Goal: Find specific page/section: Find specific page/section

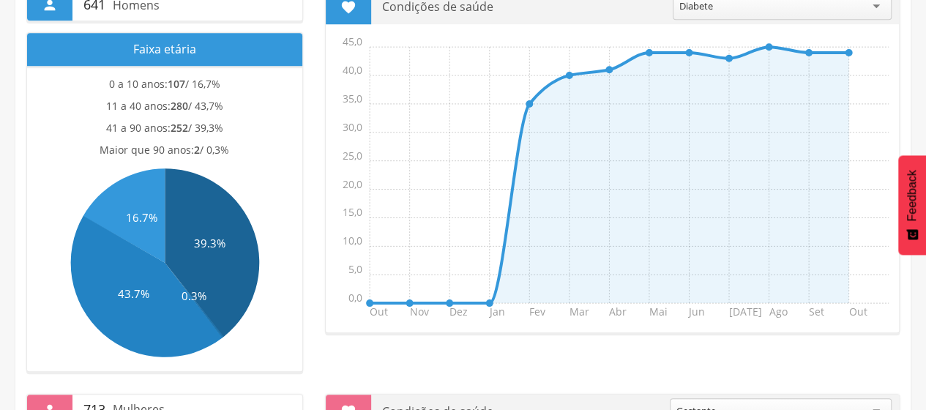
scroll to position [366, 0]
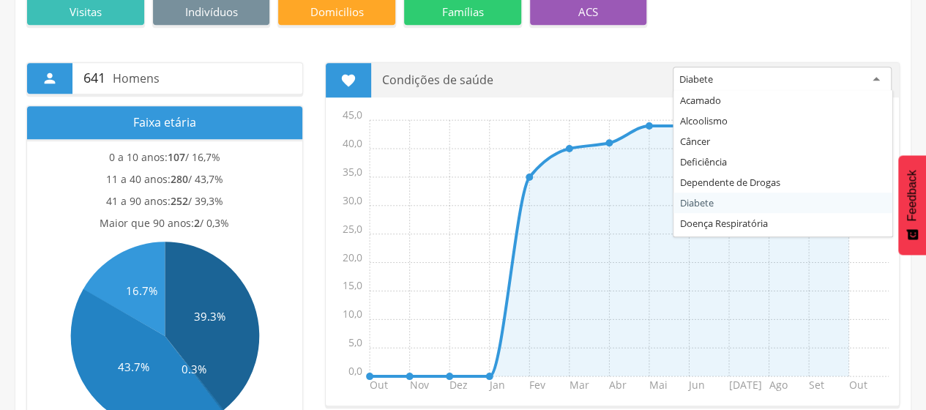
click at [877, 77] on div "Diabete" at bounding box center [782, 80] width 219 height 26
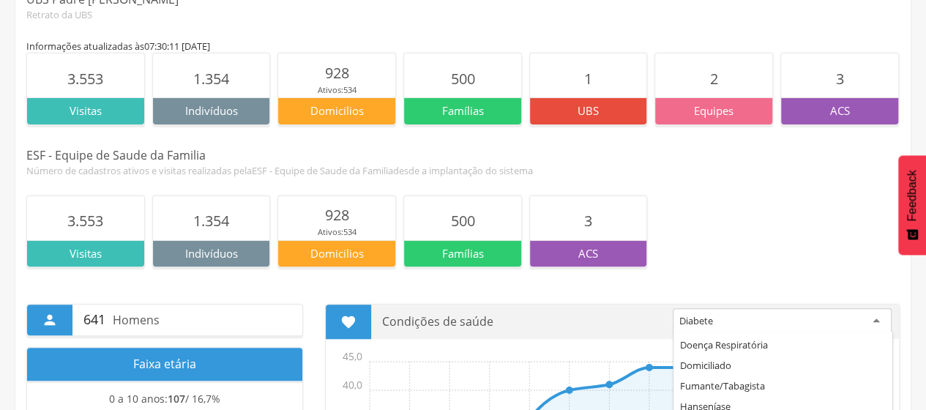
scroll to position [0, 0]
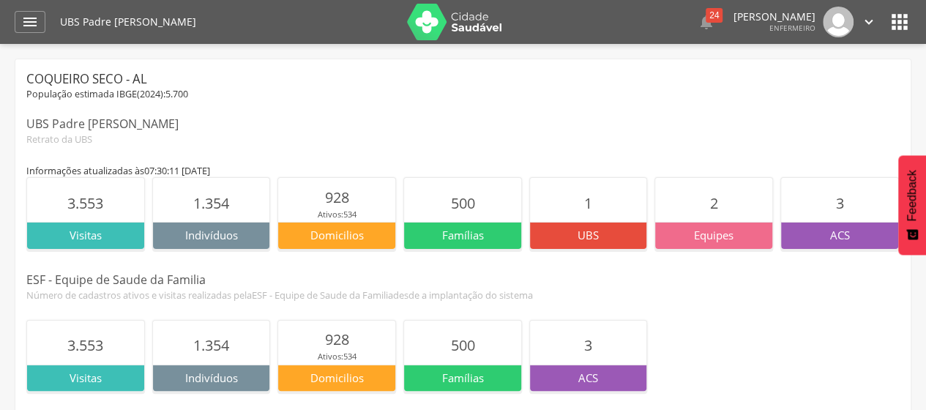
click at [871, 23] on icon "" at bounding box center [869, 22] width 16 height 16
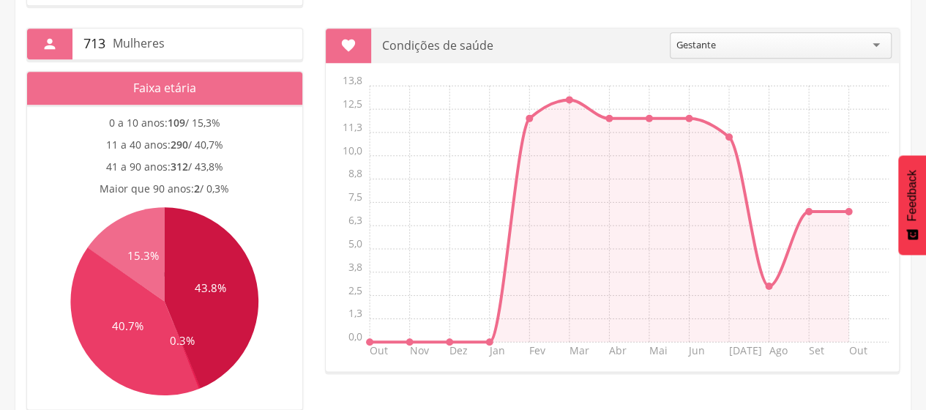
scroll to position [59, 0]
click at [875, 45] on div "Gestante" at bounding box center [781, 45] width 222 height 26
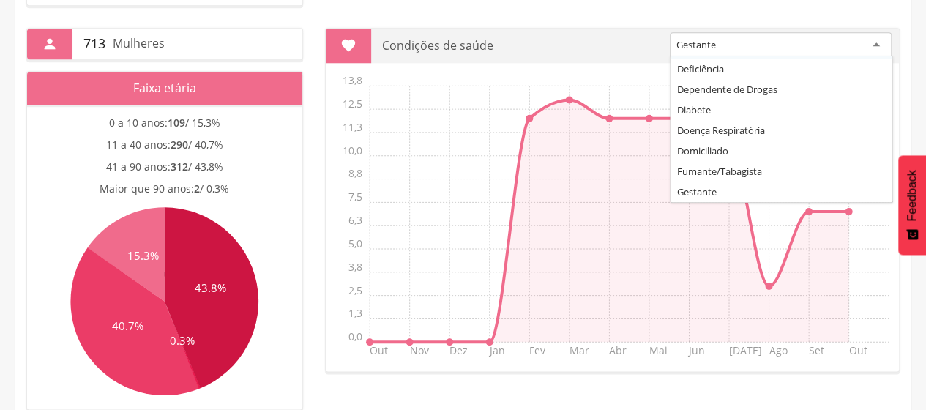
click at [812, 40] on div "Gestante" at bounding box center [781, 45] width 222 height 26
click at [603, 62] on section " Condições de saúde ******** Gestante Acamado Alcoolismo Câncer Deficiência De…" at bounding box center [612, 200] width 575 height 344
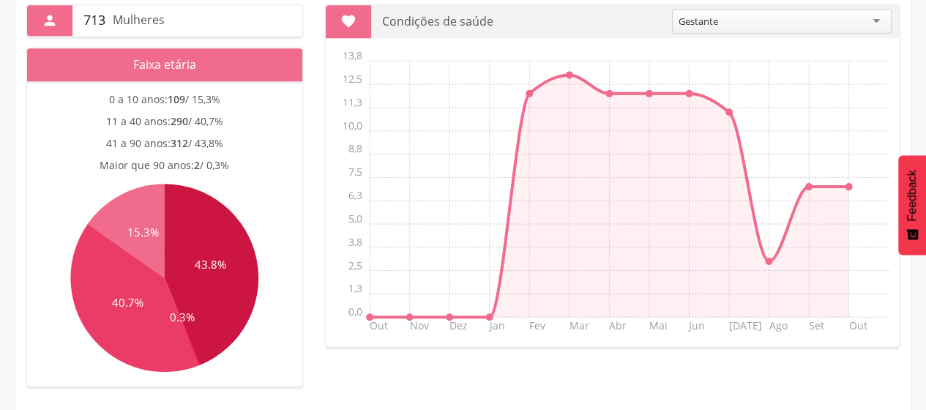
scroll to position [755, 0]
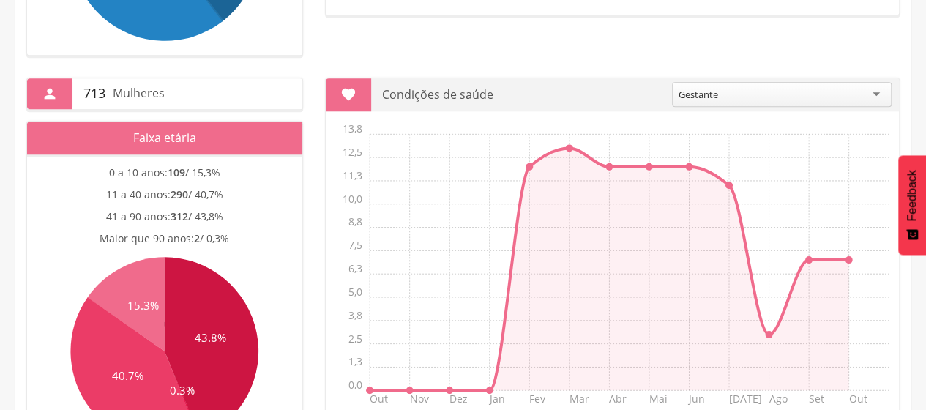
click at [698, 88] on div "Gestante" at bounding box center [698, 94] width 40 height 13
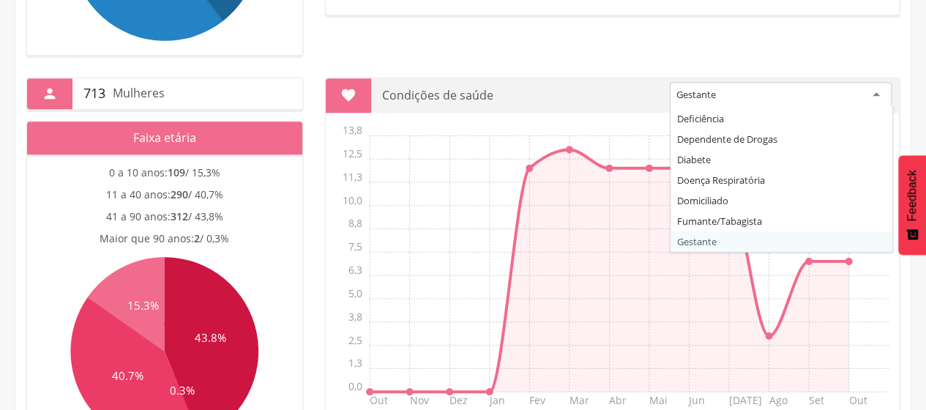
click at [596, 79] on p "Condições de saúde" at bounding box center [520, 95] width 277 height 34
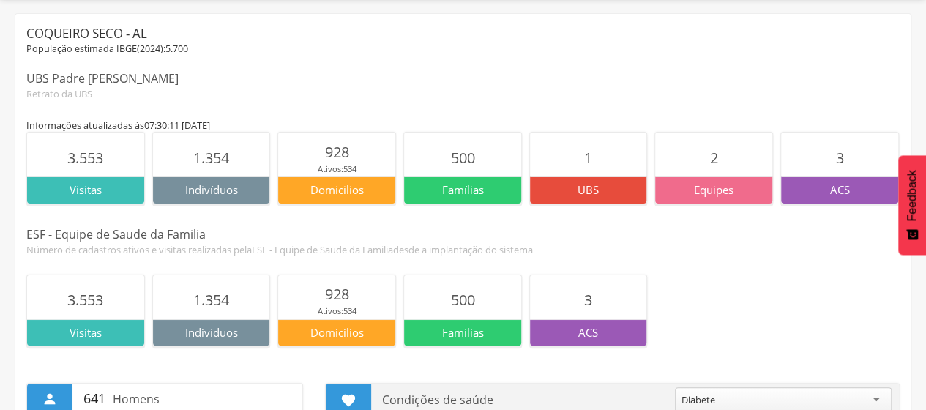
scroll to position [0, 0]
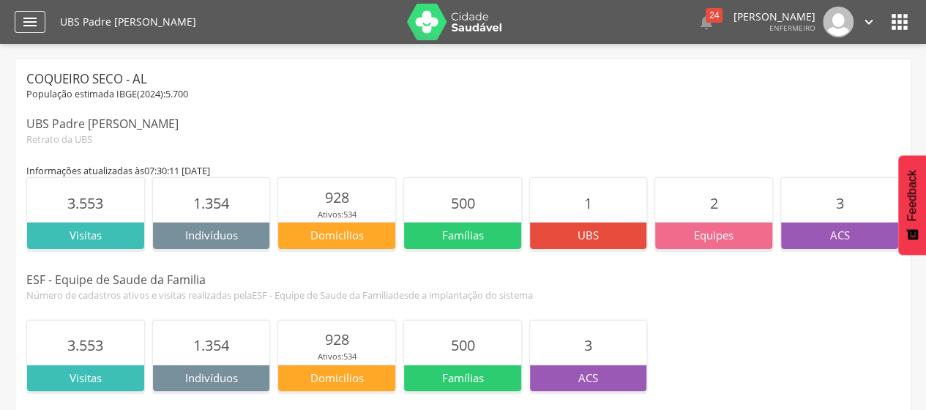
click at [31, 23] on icon "" at bounding box center [30, 22] width 18 height 18
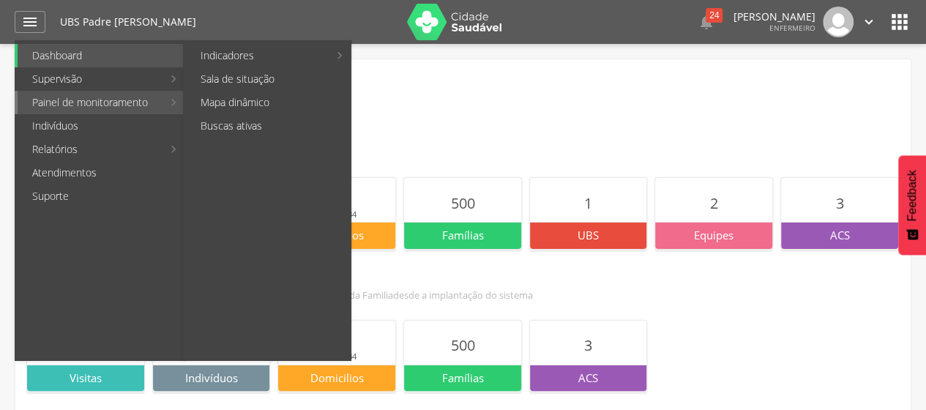
click at [176, 100] on li "Painel de monitoramento Indicadores Bolsa Família Colo de Útero e Mama Controle…" at bounding box center [100, 102] width 170 height 23
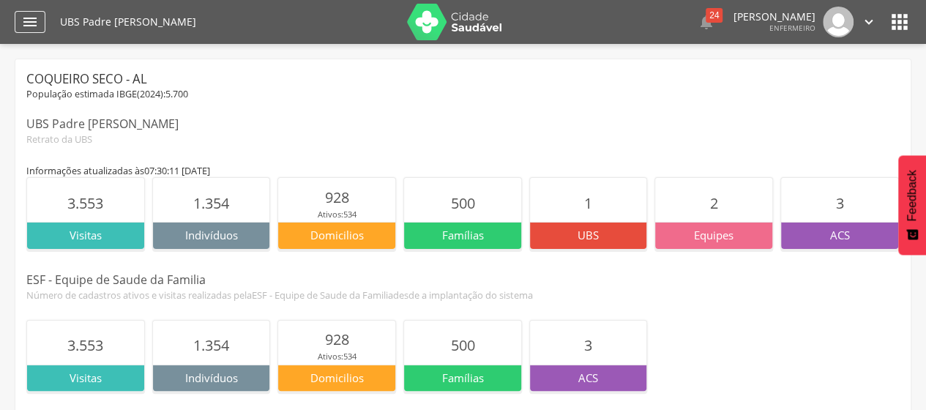
click at [31, 20] on icon "" at bounding box center [30, 22] width 18 height 18
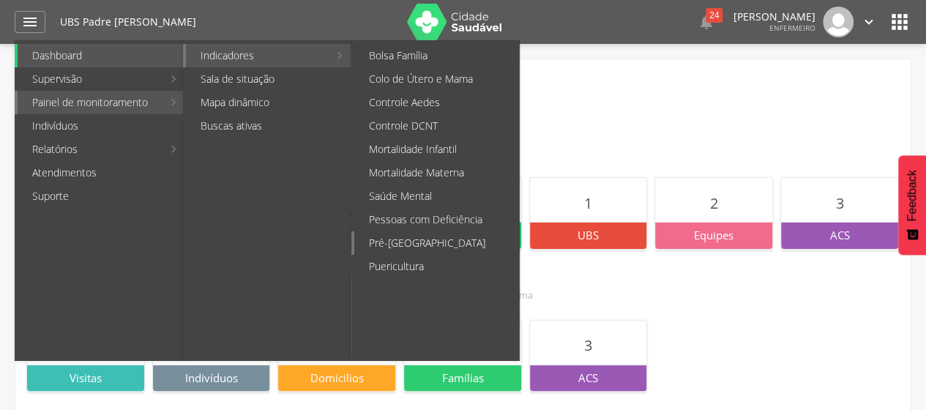
click at [411, 242] on link "Pré-[GEOGRAPHIC_DATA]" at bounding box center [436, 242] width 165 height 23
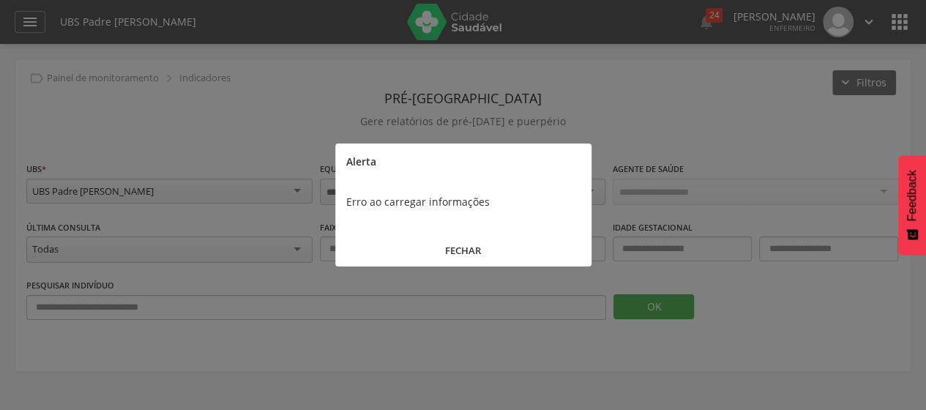
click at [468, 245] on button "FECHAR" at bounding box center [463, 250] width 256 height 31
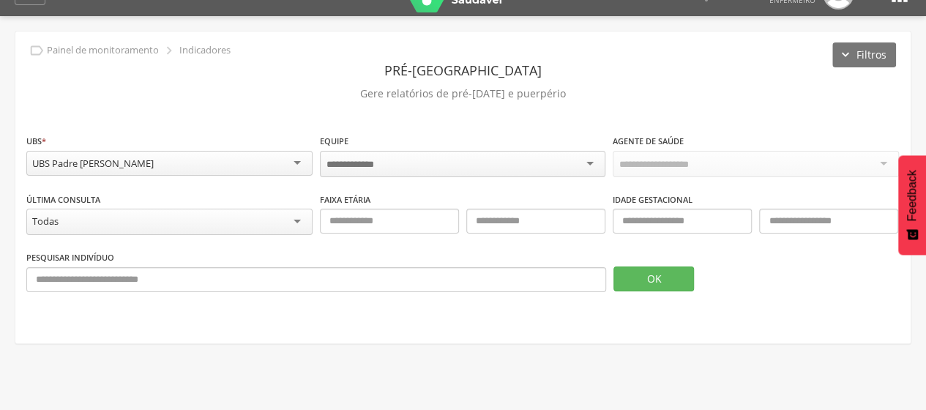
scroll to position [44, 0]
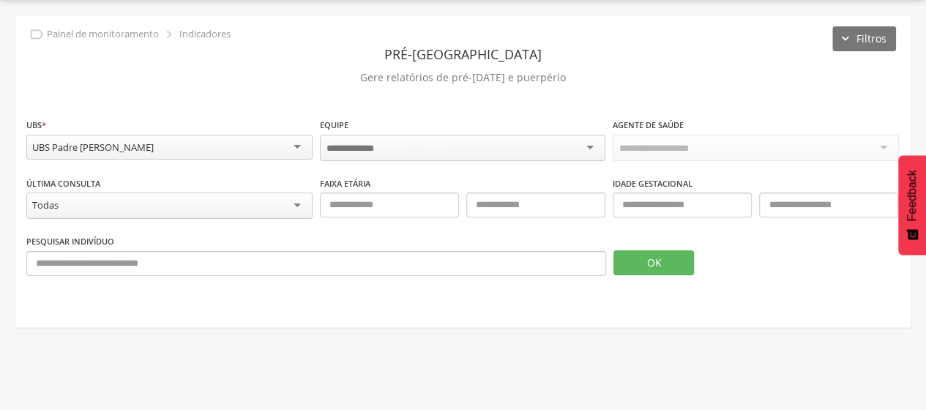
click at [886, 147] on div at bounding box center [756, 148] width 286 height 26
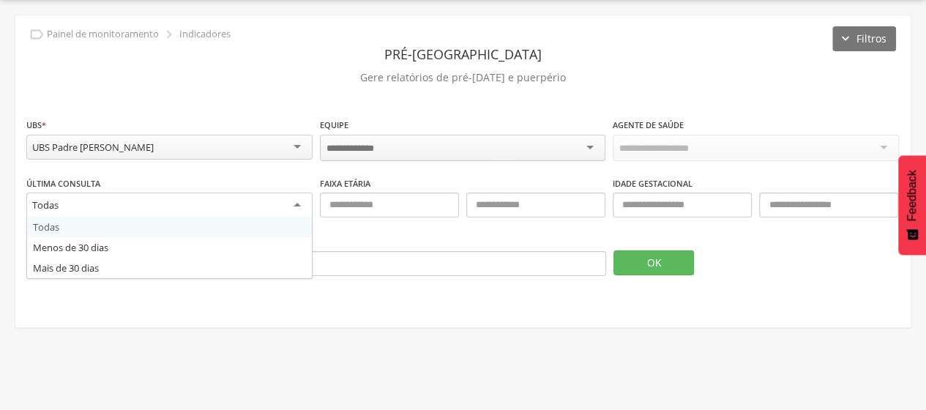
click at [299, 202] on div "Todas" at bounding box center [169, 205] width 286 height 26
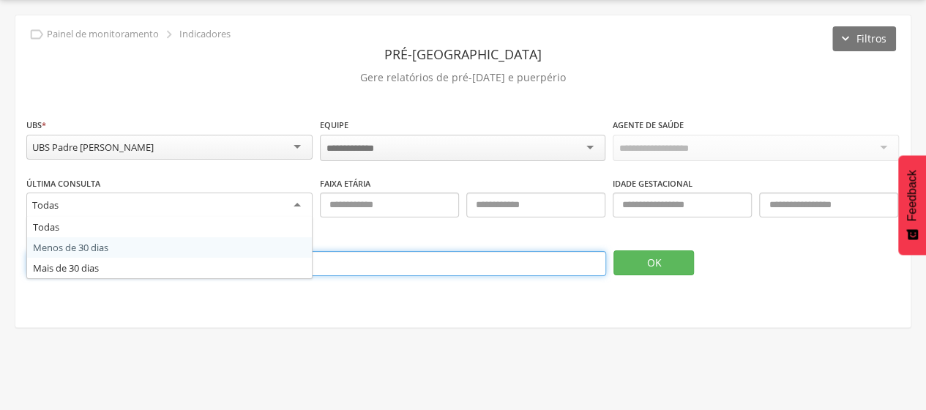
click at [389, 255] on input "text" at bounding box center [316, 263] width 580 height 25
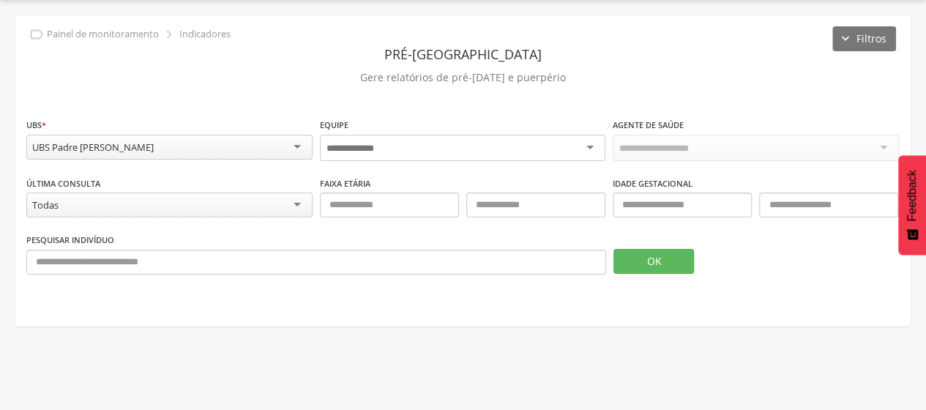
click at [591, 141] on div at bounding box center [463, 148] width 286 height 26
